Goal: Transaction & Acquisition: Purchase product/service

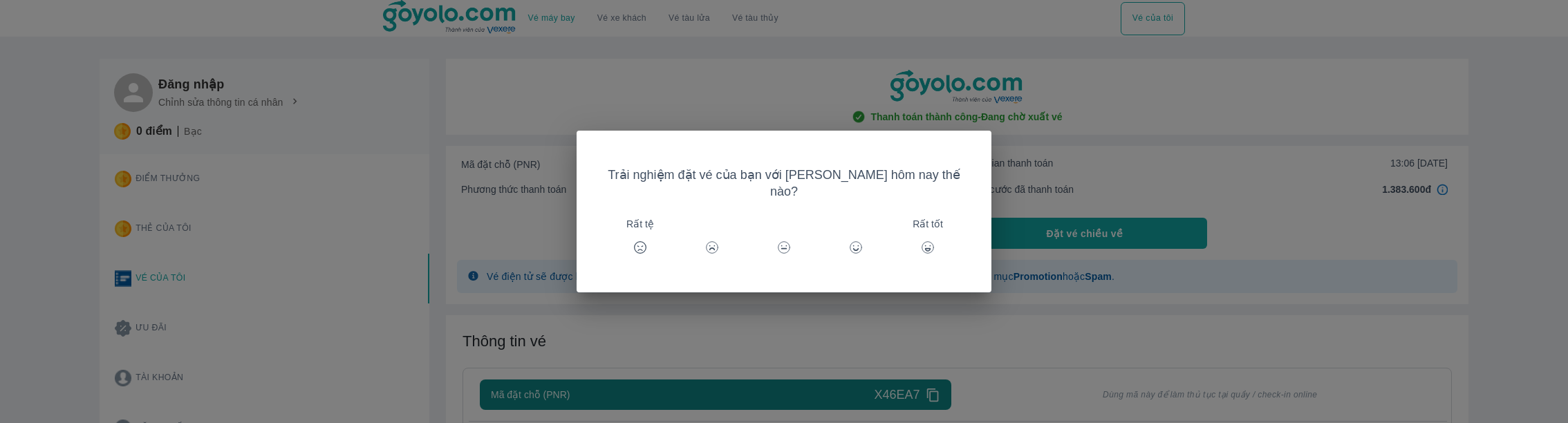
click at [397, 339] on div "Trải nghiệm đặt vé của bạn với [PERSON_NAME] hôm nay thế nào? Rất tệ Rất tốt" at bounding box center [784, 211] width 1568 height 423
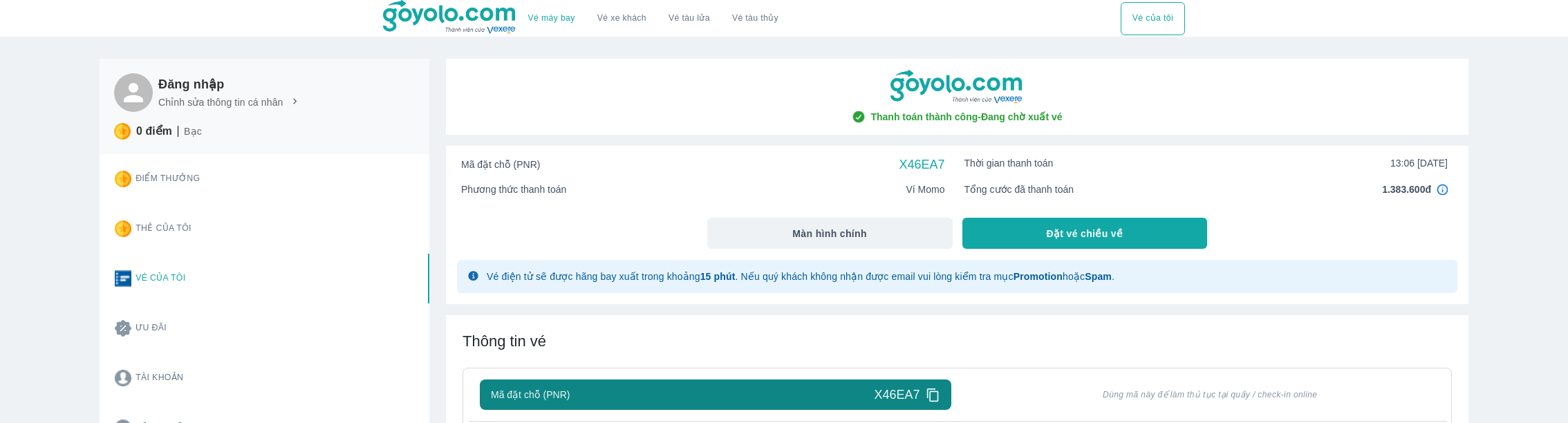
click at [913, 172] on span "X46EA7" at bounding box center [923, 165] width 46 height 17
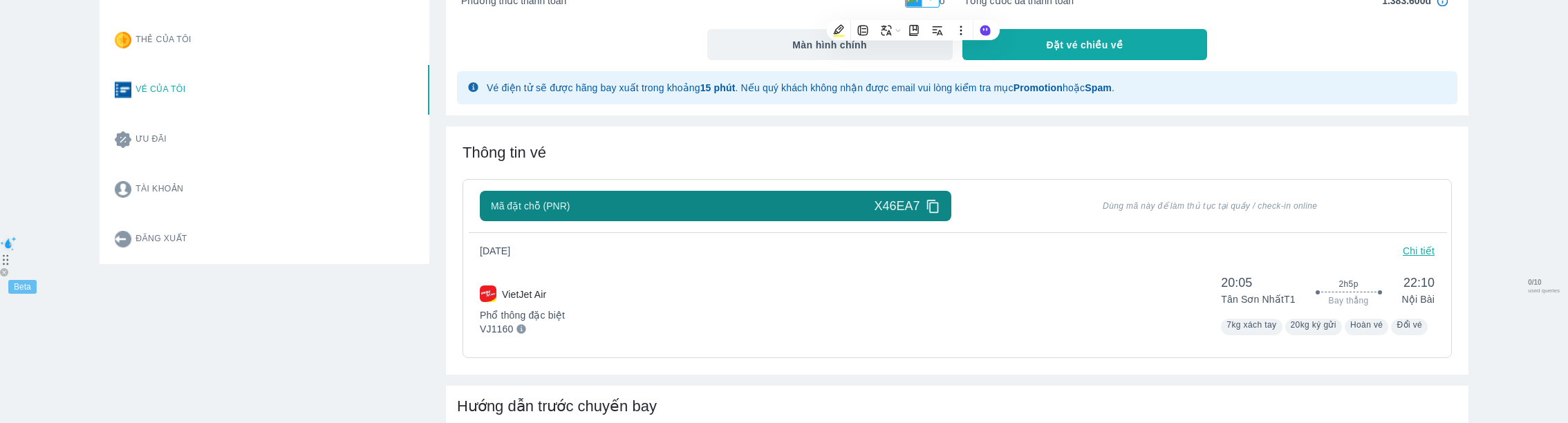
scroll to position [185, 0]
